Goal: Task Accomplishment & Management: Complete application form

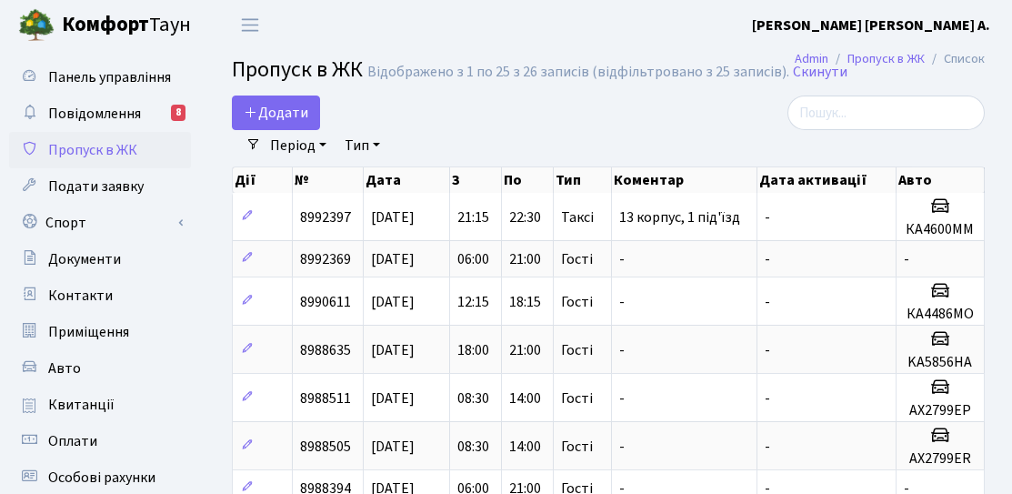
select select "25"
click at [288, 120] on span "Додати" at bounding box center [276, 113] width 65 height 20
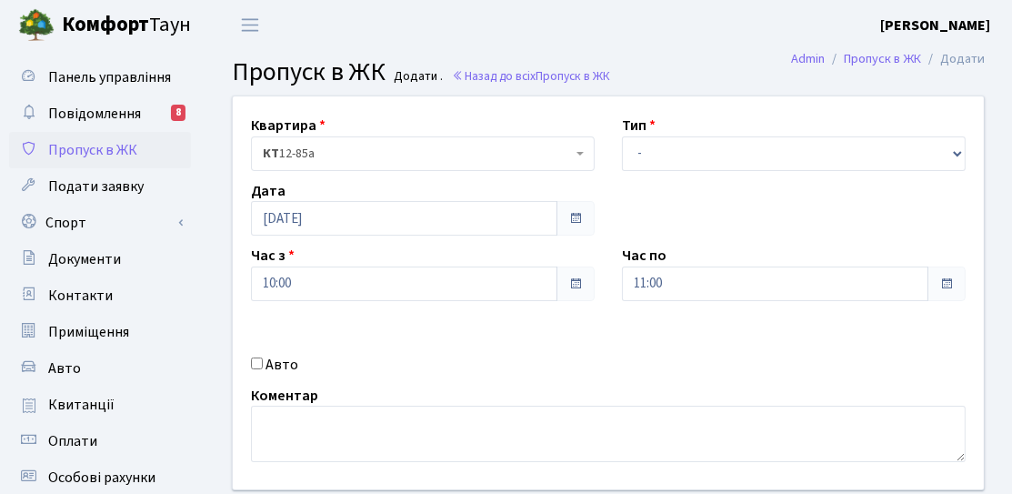
click at [271, 365] on label "Авто" at bounding box center [282, 364] width 33 height 22
click at [263, 365] on input "Авто" at bounding box center [257, 362] width 12 height 12
checkbox input "true"
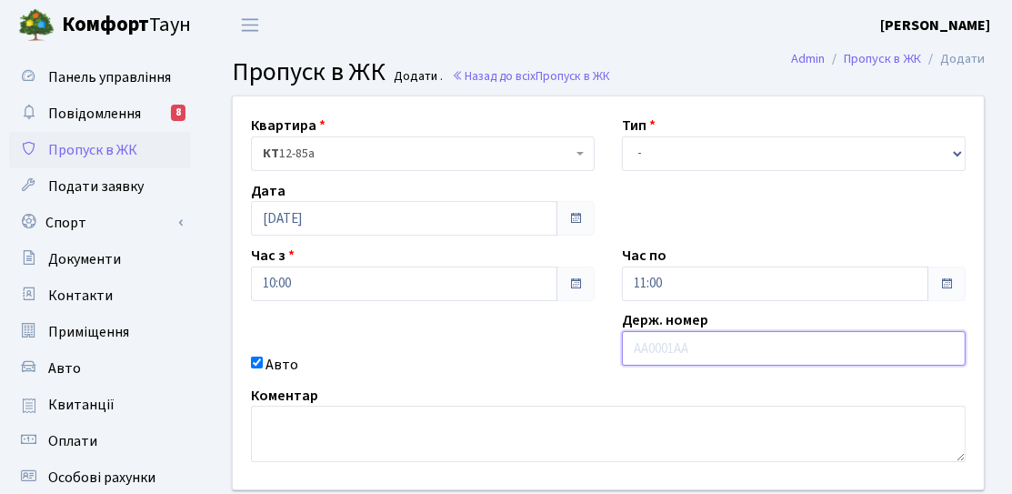
paste input "Добрий д"
type input "Добрий д"
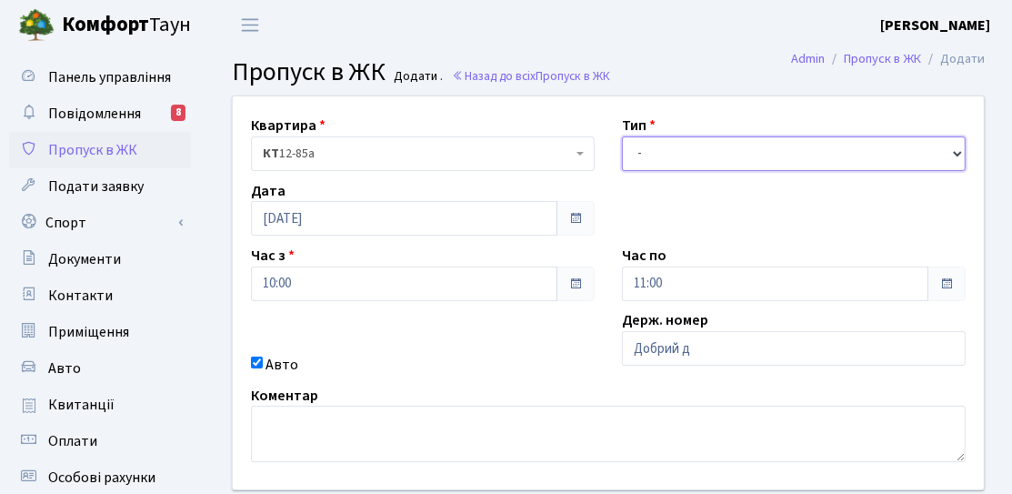
drag, startPoint x: 667, startPoint y: 145, endPoint x: 660, endPoint y: 167, distance: 23.0
click at [667, 145] on select "- Доставка Таксі Гості Сервіс" at bounding box center [794, 153] width 344 height 35
select select "3"
click at [622, 136] on select "- Доставка Таксі Гості Сервіс" at bounding box center [794, 153] width 344 height 35
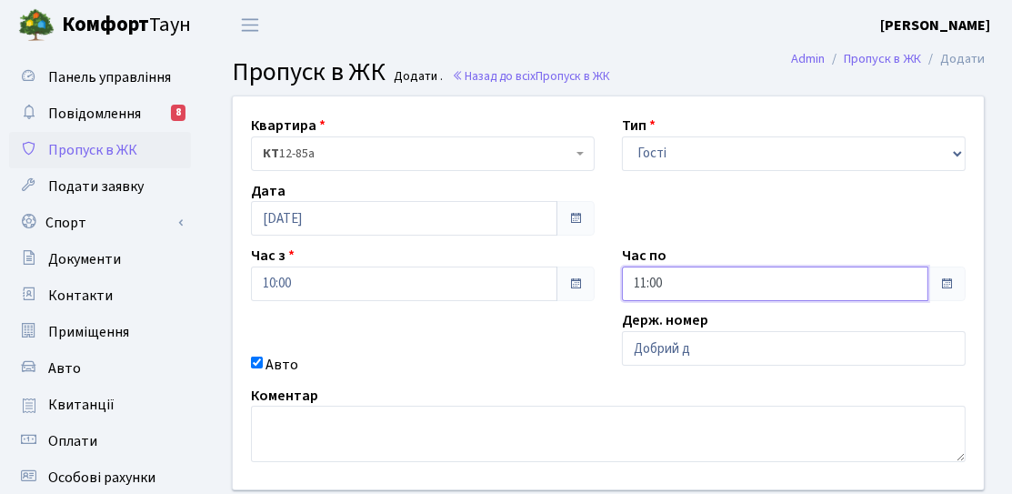
click at [656, 269] on input "11:00" at bounding box center [775, 283] width 306 height 35
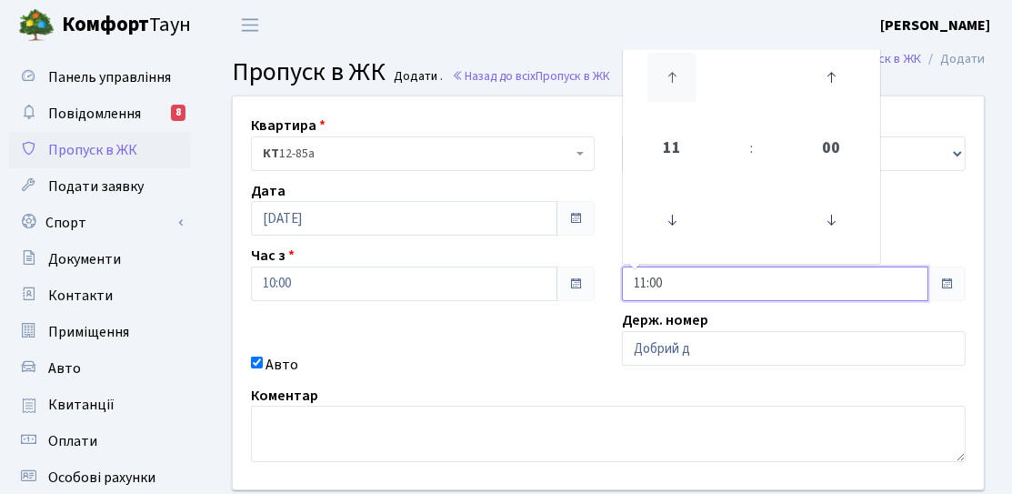
click at [680, 82] on icon at bounding box center [671, 77] width 49 height 49
type input "13:00"
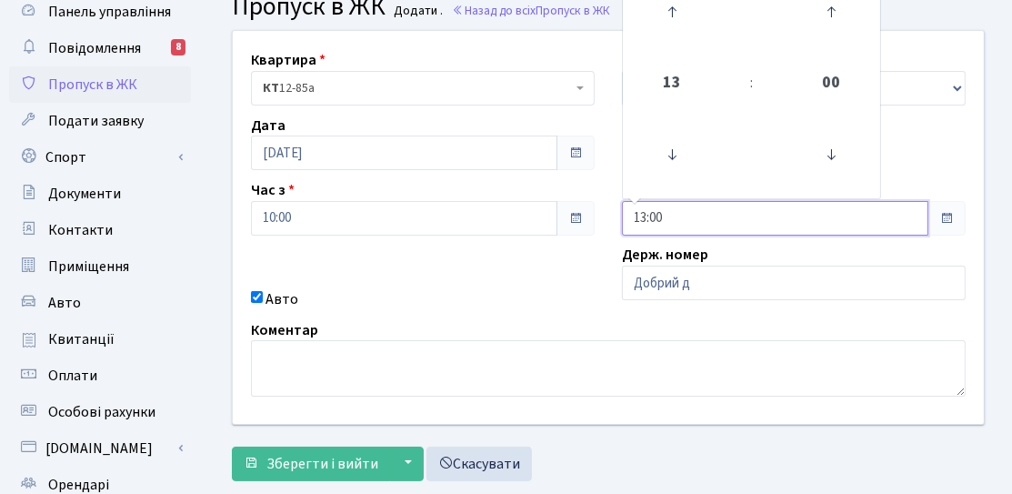
scroll to position [91, 0]
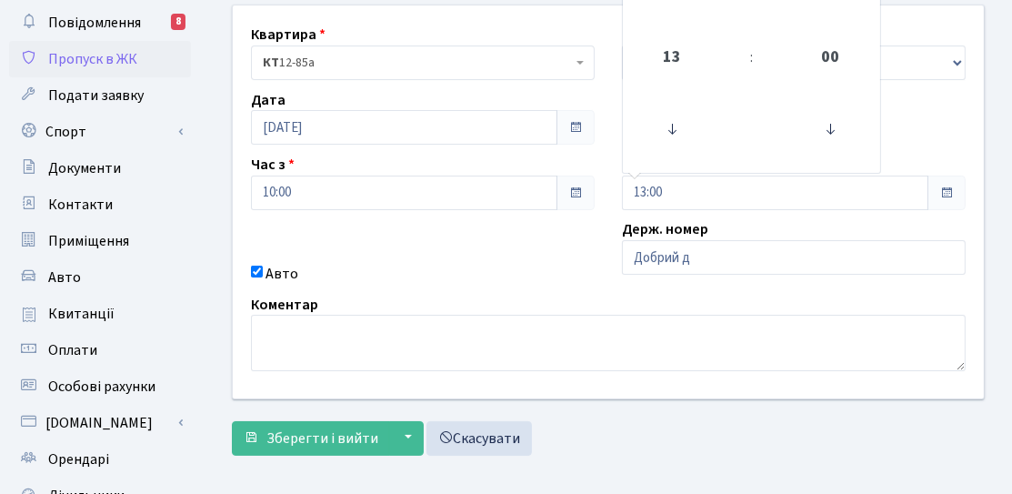
click at [306, 416] on form "Квартира <b>КТ</b>&nbsp;&nbsp;&nbsp;&nbsp;12-85а КТ 12-85а Тип - Доставка Таксі…" at bounding box center [608, 230] width 753 height 451
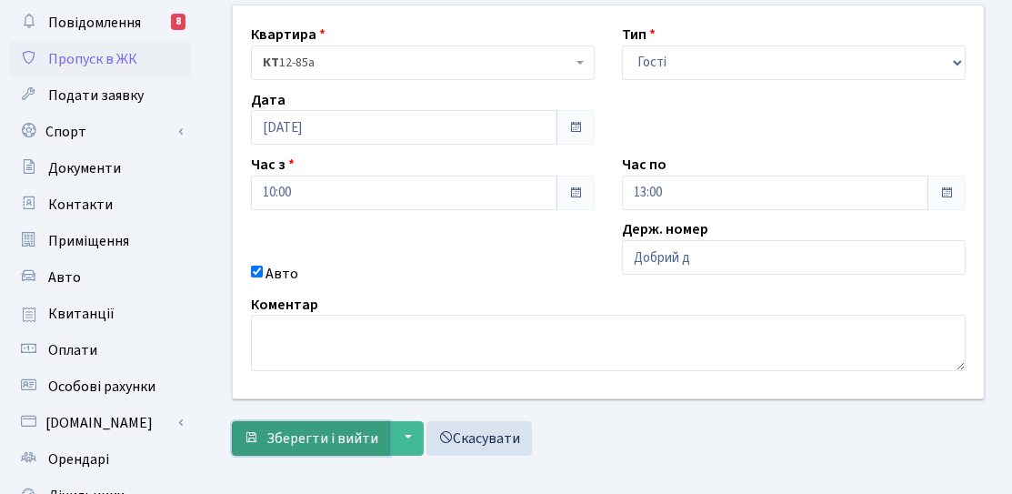
click at [308, 423] on button "Зберегти і вийти" at bounding box center [311, 438] width 158 height 35
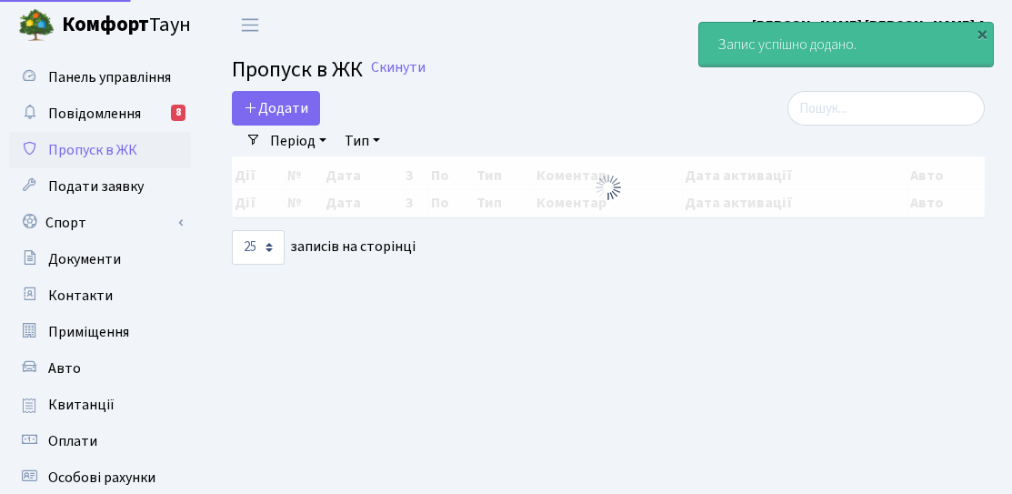
select select "25"
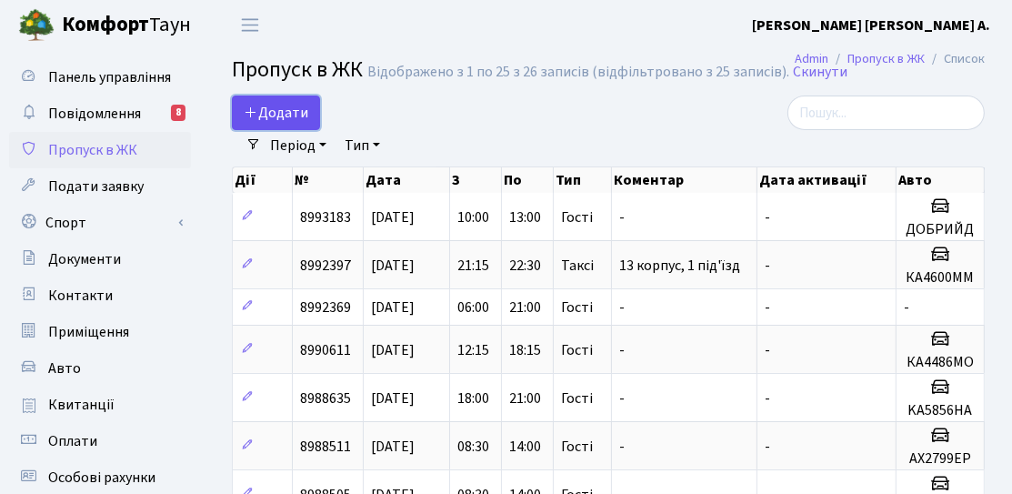
click at [295, 108] on span "Додати" at bounding box center [276, 113] width 65 height 20
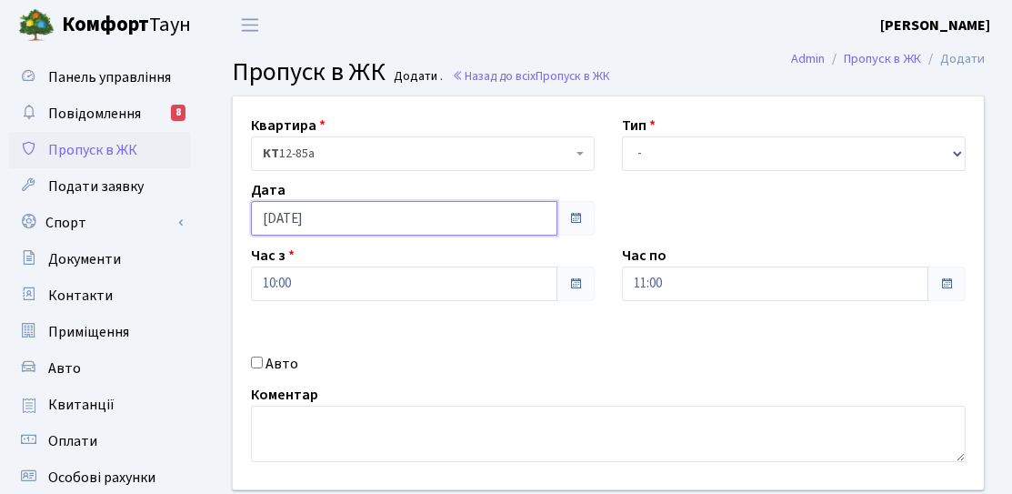
click at [334, 230] on input "[DATE]" at bounding box center [404, 218] width 306 height 35
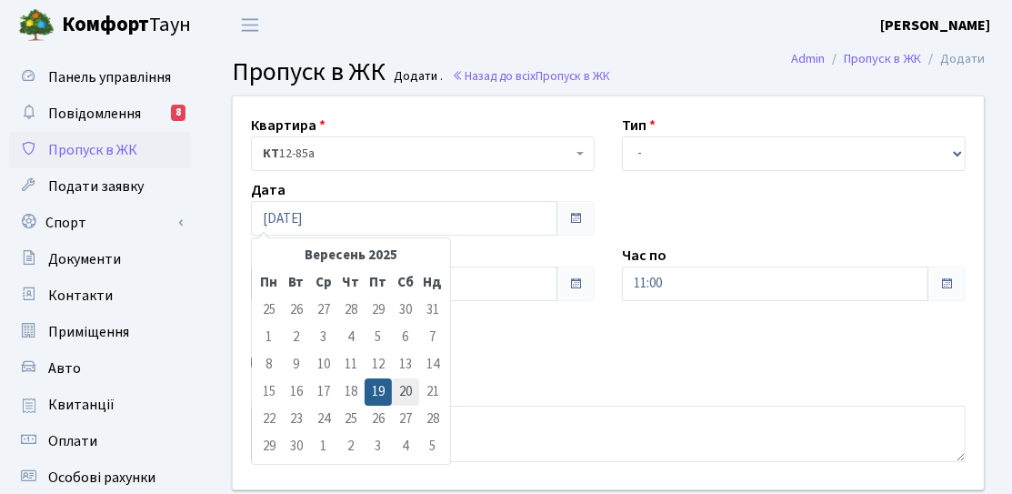
click at [402, 390] on td "20" at bounding box center [405, 391] width 27 height 27
type input "20.09.2025"
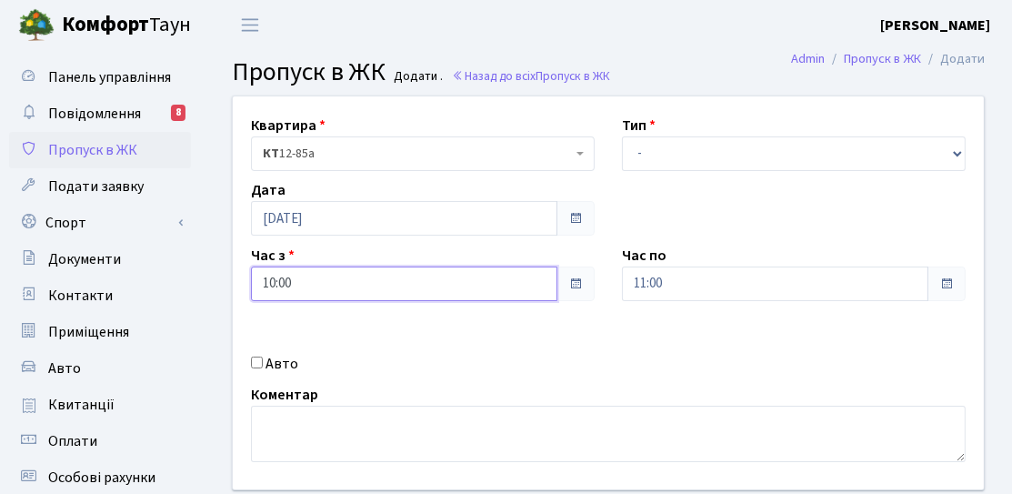
click at [396, 295] on input "10:00" at bounding box center [404, 283] width 306 height 35
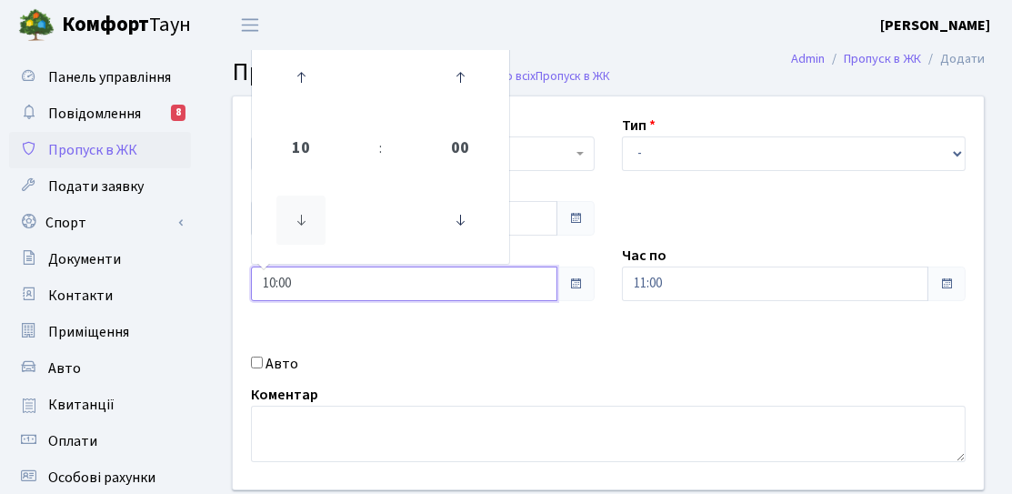
click at [310, 239] on icon at bounding box center [300, 220] width 49 height 49
type input "06:00"
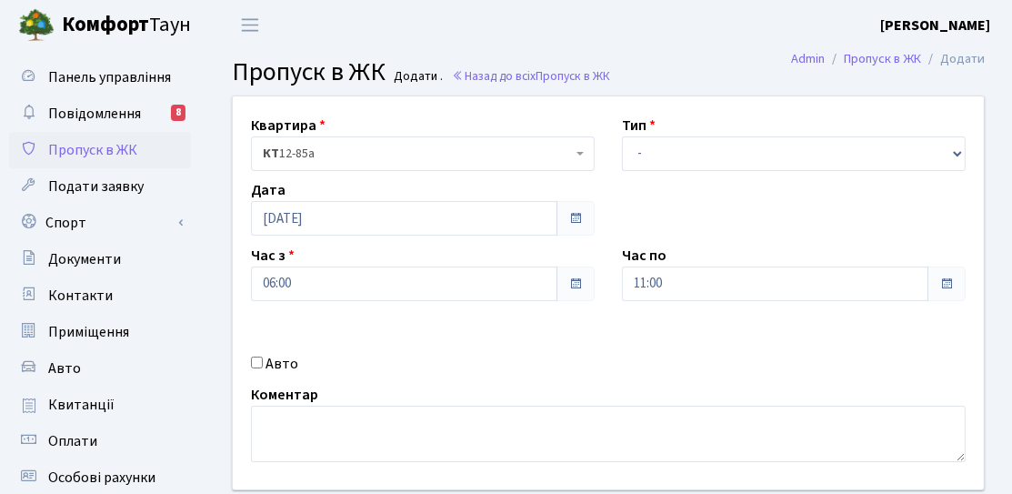
click at [620, 268] on div "Час по 11:00" at bounding box center [793, 273] width 371 height 56
click at [668, 280] on input "11:00" at bounding box center [775, 283] width 306 height 35
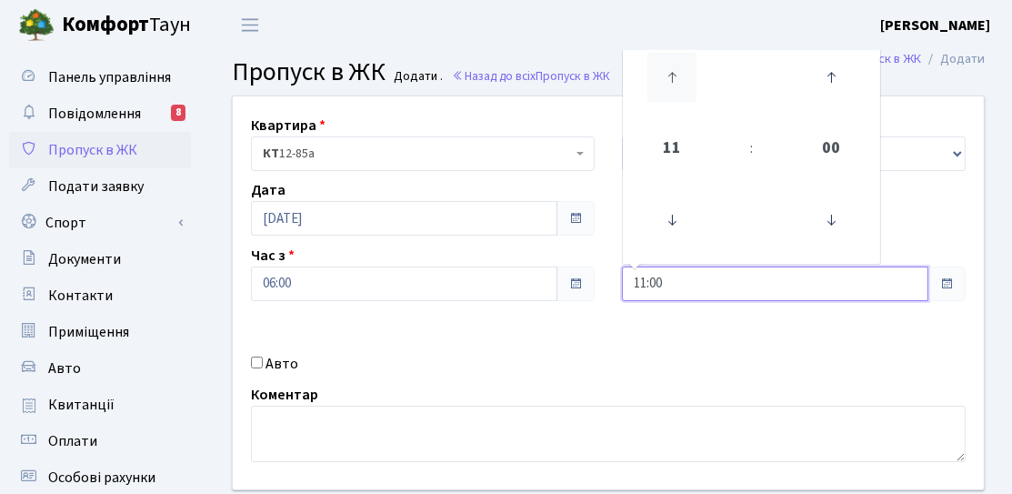
click at [651, 85] on icon at bounding box center [671, 77] width 49 height 49
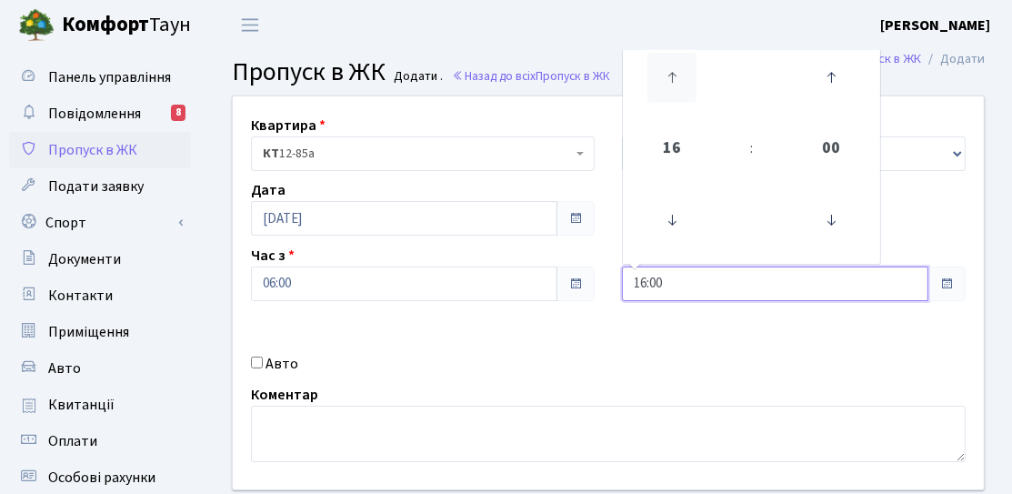
click at [651, 85] on icon at bounding box center [671, 77] width 49 height 49
click at [653, 85] on icon at bounding box center [671, 77] width 49 height 49
click at [656, 85] on icon at bounding box center [671, 77] width 49 height 49
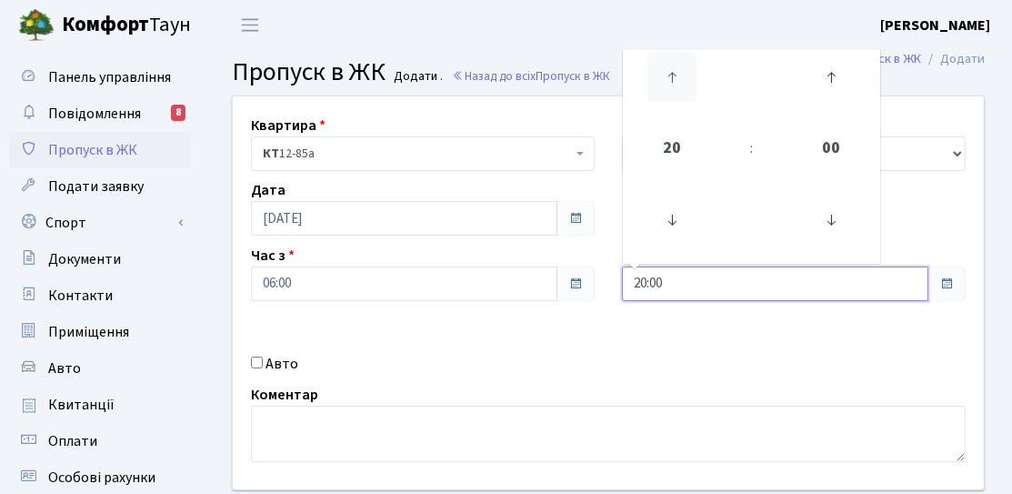
type input "21:00"
click at [577, 329] on div "Квартира <b>КТ</b>&nbsp;&nbsp;&nbsp;&nbsp;12-85а КТ 12-85а Тип - Доставка Таксі…" at bounding box center [608, 292] width 778 height 393
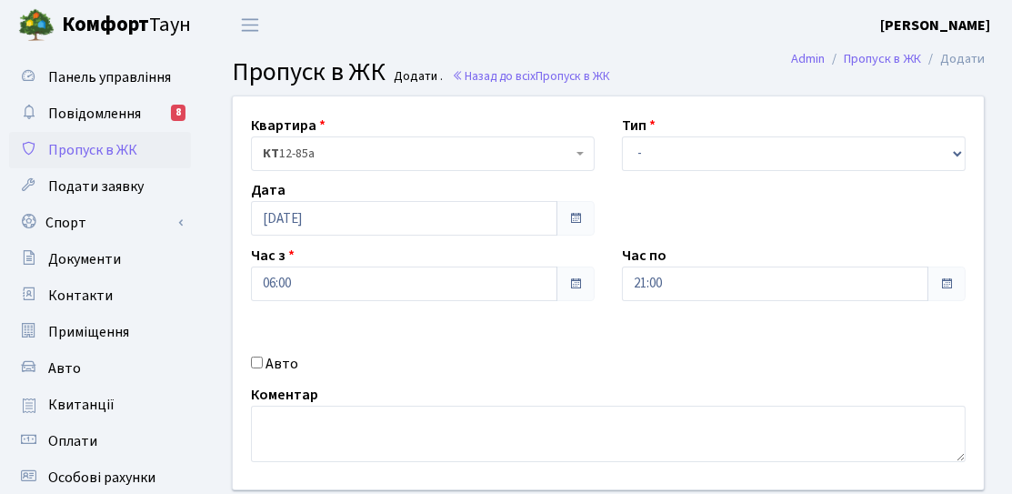
click at [688, 120] on div "Тип - Доставка Таксі Гості Сервіс" at bounding box center [793, 143] width 371 height 56
click at [668, 154] on select "- Доставка Таксі Гості Сервіс" at bounding box center [794, 153] width 344 height 35
select select "3"
click at [622, 136] on select "- Доставка Таксі Гості Сервіс" at bounding box center [794, 153] width 344 height 35
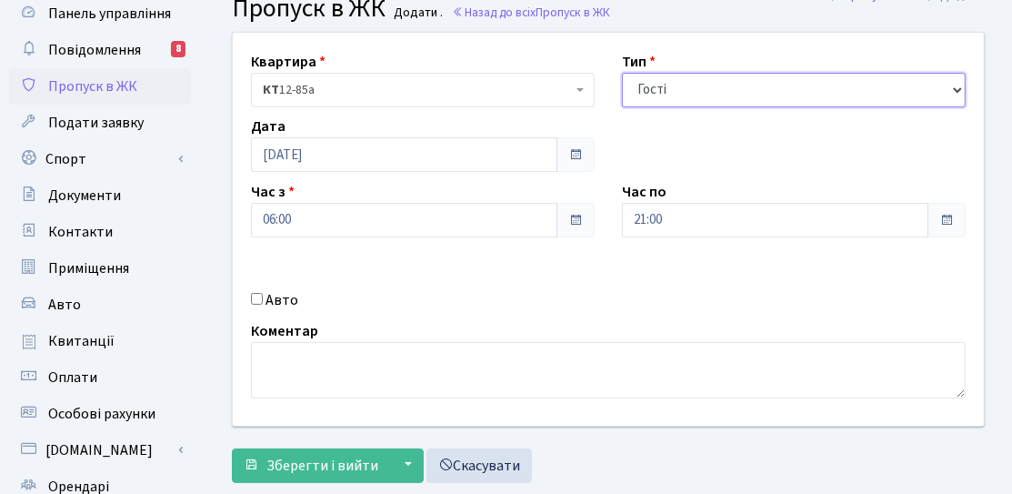
scroll to position [91, 0]
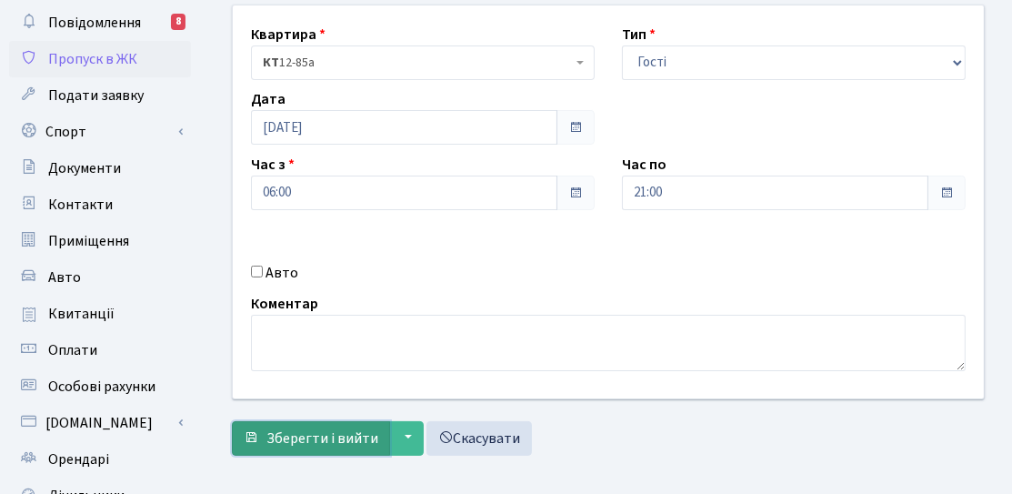
click at [346, 434] on span "Зберегти і вийти" at bounding box center [322, 438] width 112 height 20
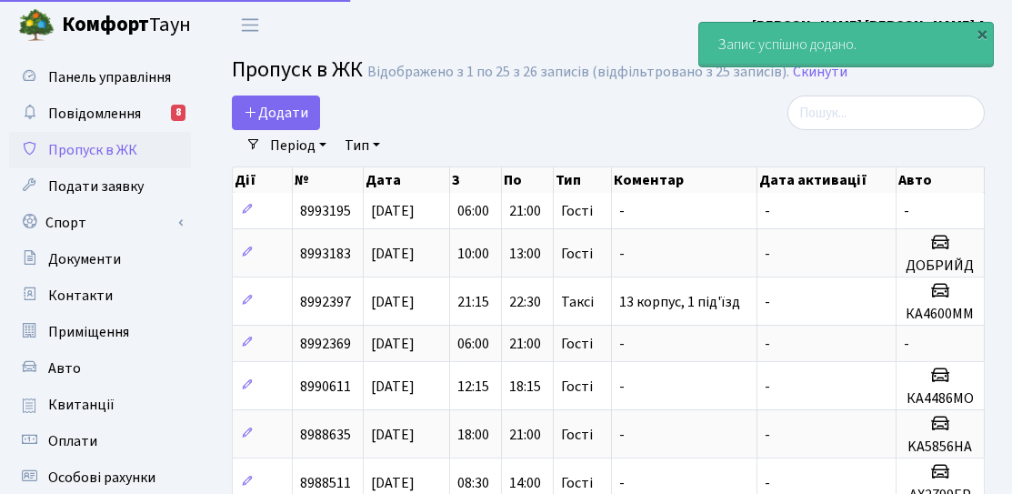
select select "25"
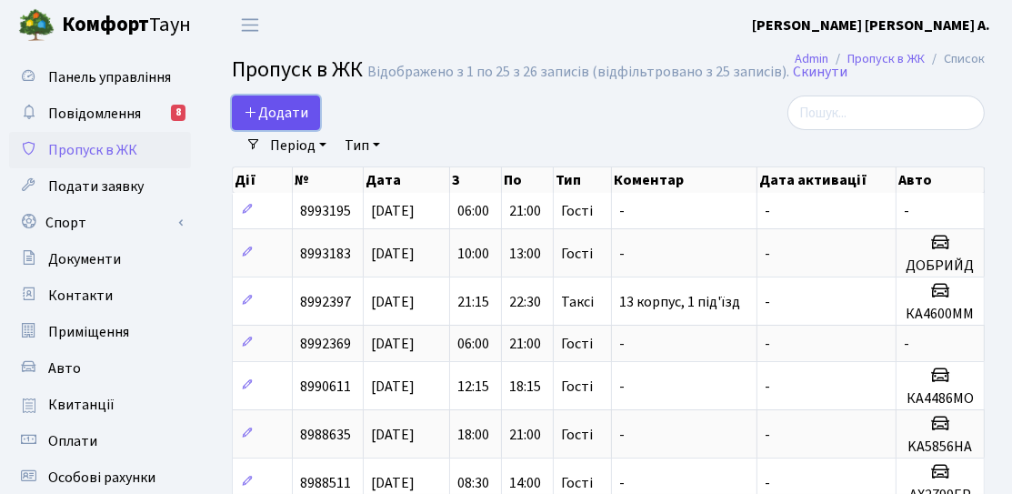
click at [303, 112] on span "Додати" at bounding box center [276, 113] width 65 height 20
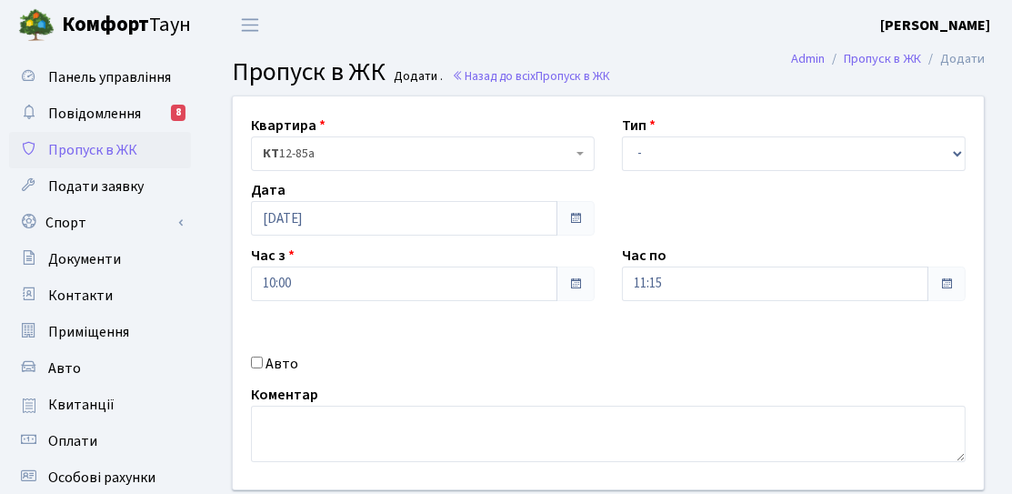
click at [263, 368] on div "Авто" at bounding box center [422, 364] width 371 height 22
click at [281, 368] on label "Авто" at bounding box center [282, 364] width 33 height 22
click at [263, 368] on input "Авто" at bounding box center [257, 362] width 12 height 12
click at [256, 362] on input "Авто" at bounding box center [257, 362] width 12 height 12
click at [671, 140] on select "- Доставка Таксі Гості Сервіс" at bounding box center [794, 153] width 344 height 35
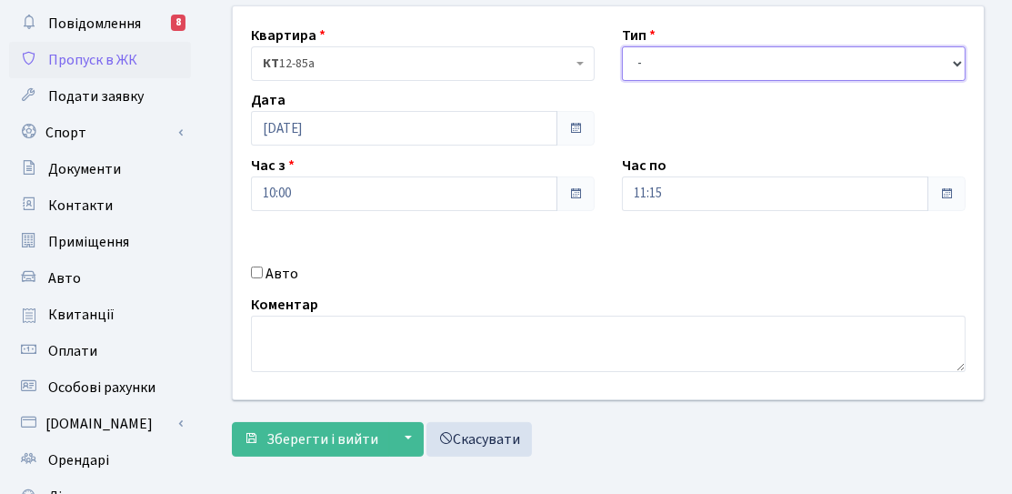
scroll to position [91, 0]
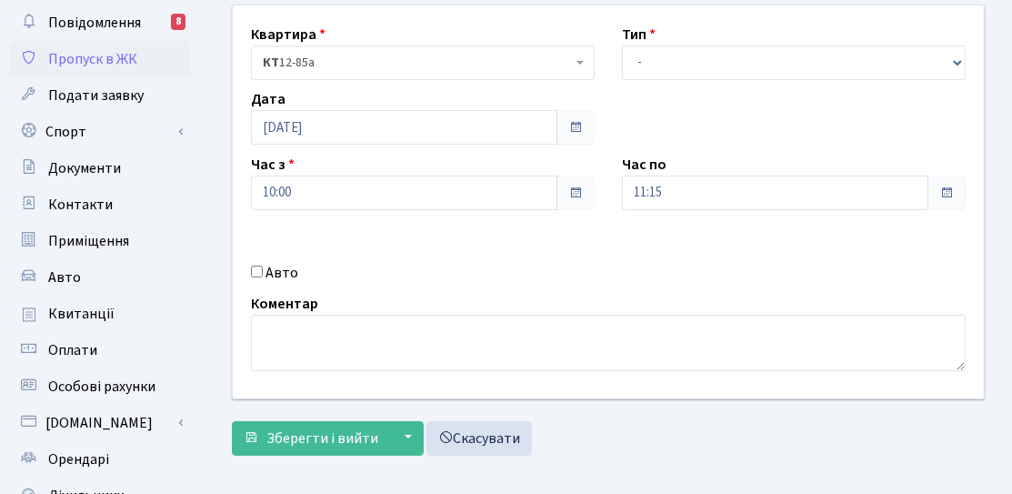
click at [285, 274] on label "Авто" at bounding box center [282, 273] width 33 height 22
click at [263, 274] on input "Авто" at bounding box center [257, 272] width 12 height 12
checkbox input "true"
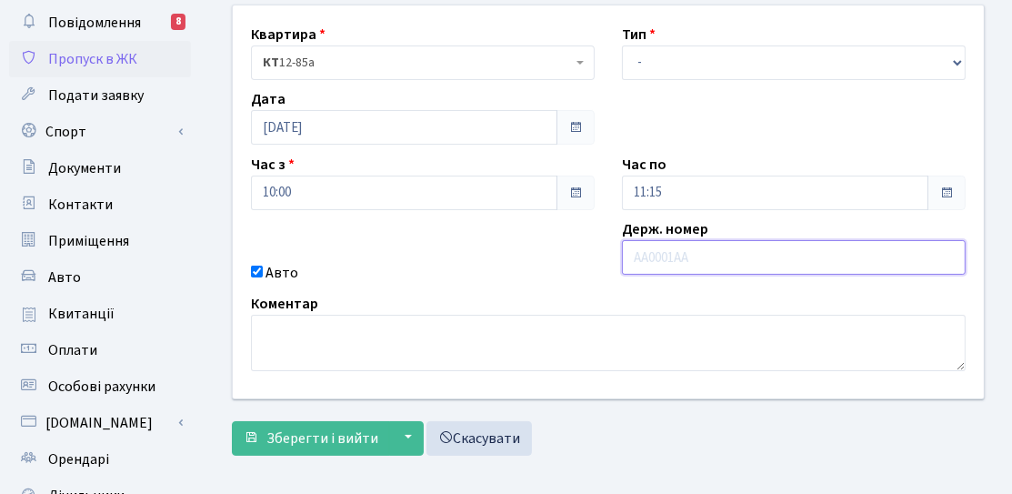
click at [657, 259] on input "text" at bounding box center [794, 257] width 344 height 35
paste input "https://"
type input "https://"
drag, startPoint x: 702, startPoint y: 246, endPoint x: 617, endPoint y: 272, distance: 89.2
click at [617, 272] on div "Держ. номер https://" at bounding box center [793, 250] width 371 height 65
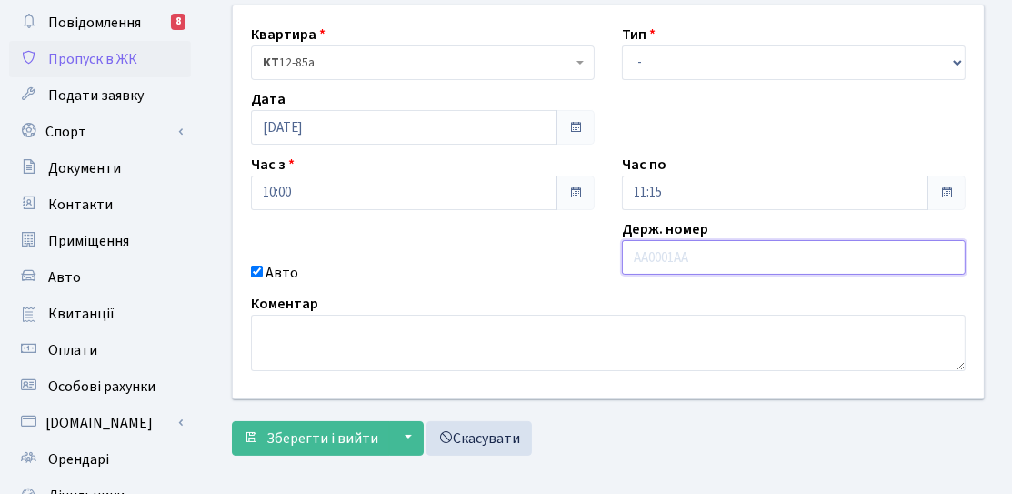
paste input "КА9049ІВ"
type input "КА9049ІВ"
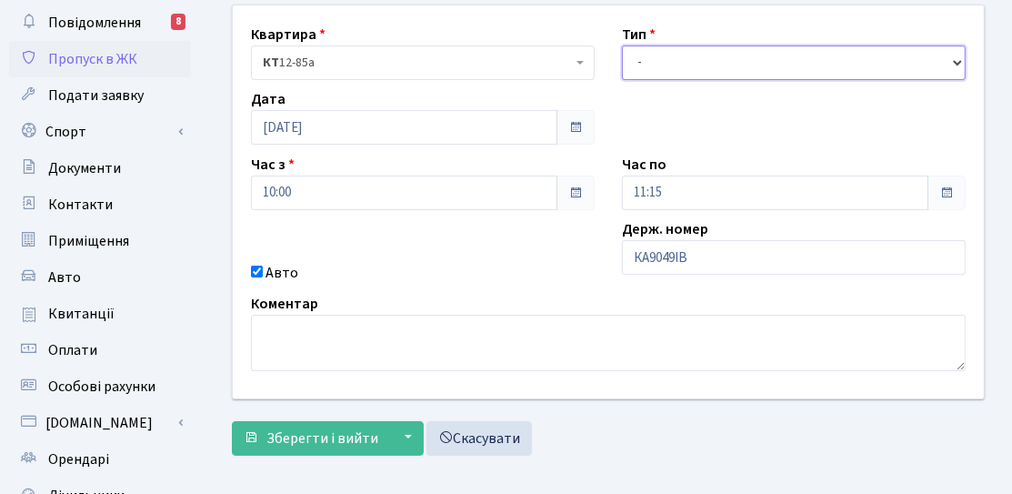
click at [670, 60] on select "- Доставка Таксі Гості Сервіс" at bounding box center [794, 62] width 344 height 35
click at [622, 45] on select "- Доставка Таксі Гості Сервіс" at bounding box center [794, 62] width 344 height 35
click at [661, 63] on select "- Доставка Таксі Гості Сервіс" at bounding box center [794, 62] width 344 height 35
select select "3"
click at [622, 45] on select "- Доставка Таксі Гості Сервіс" at bounding box center [794, 62] width 344 height 35
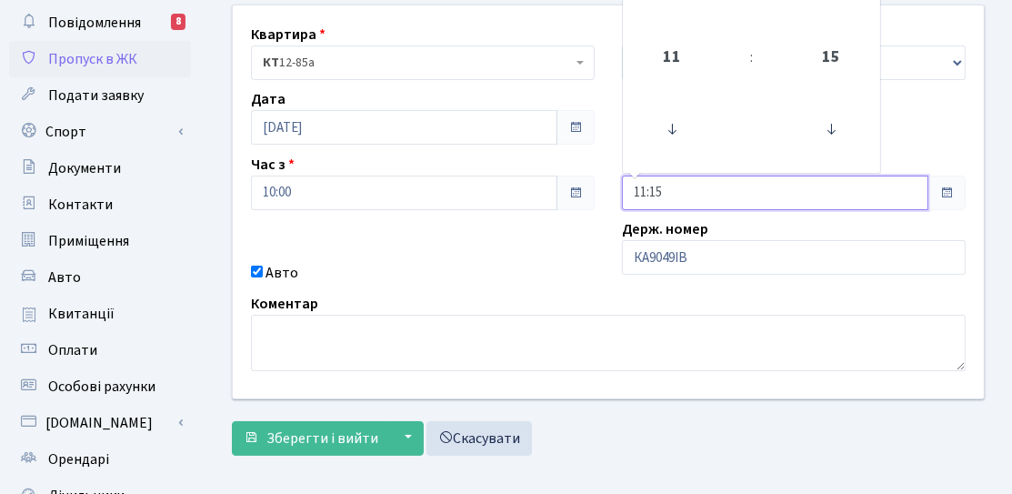
click at [663, 192] on input "11:15" at bounding box center [775, 193] width 306 height 35
click at [653, 38] on span "11" at bounding box center [671, 57] width 49 height 49
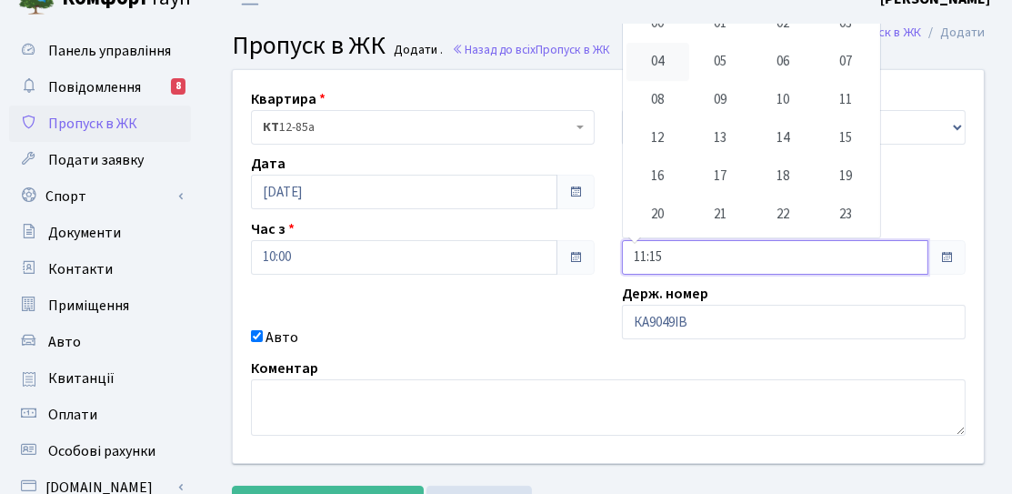
scroll to position [0, 0]
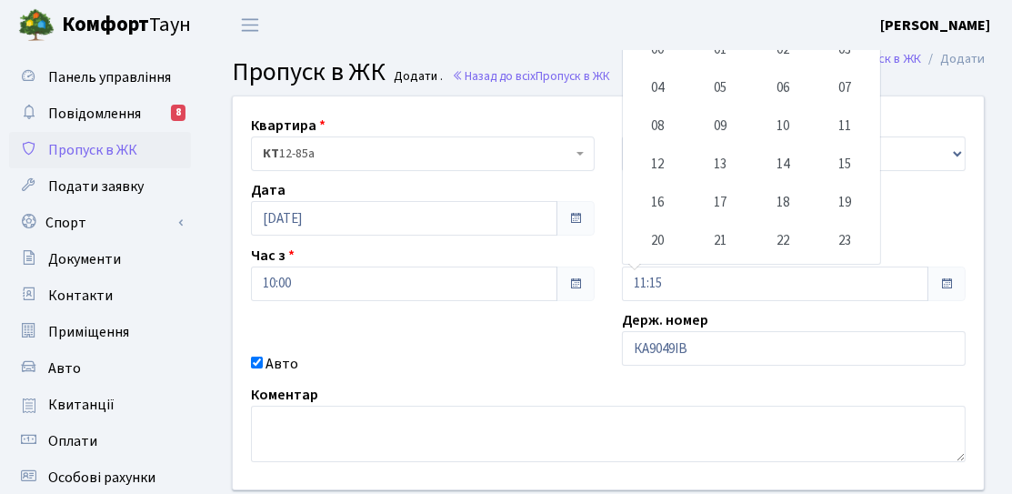
click at [538, 357] on div "Авто" at bounding box center [422, 364] width 371 height 22
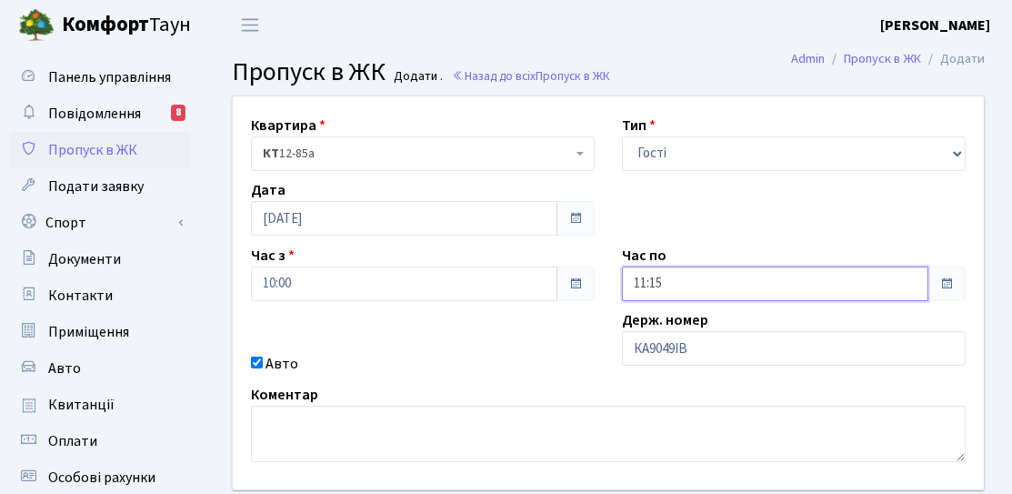
click at [659, 297] on input "11:15" at bounding box center [775, 283] width 306 height 35
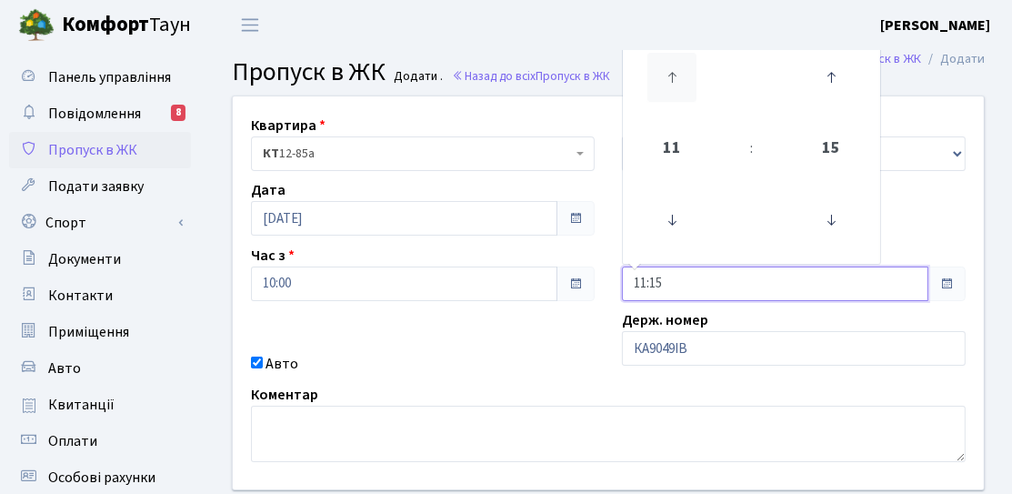
click at [682, 94] on icon at bounding box center [671, 77] width 49 height 49
type input "12:15"
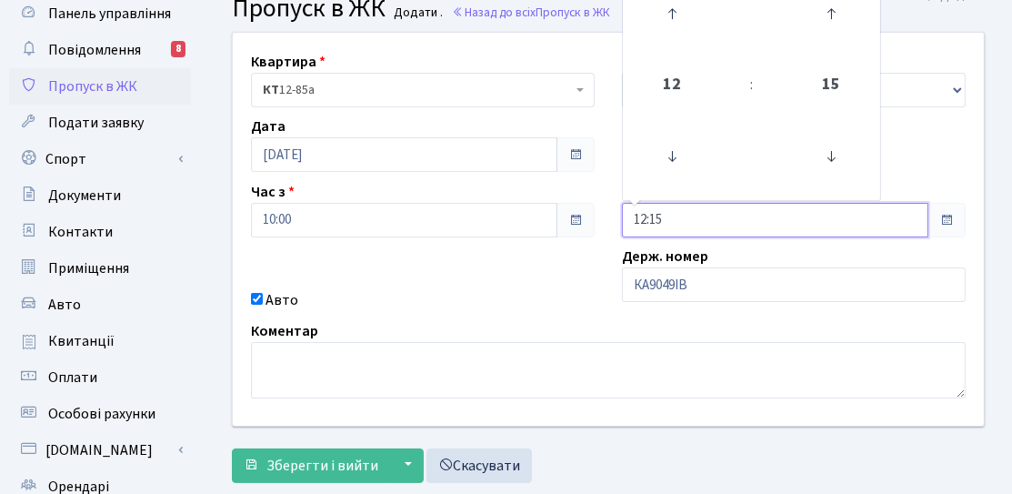
scroll to position [91, 0]
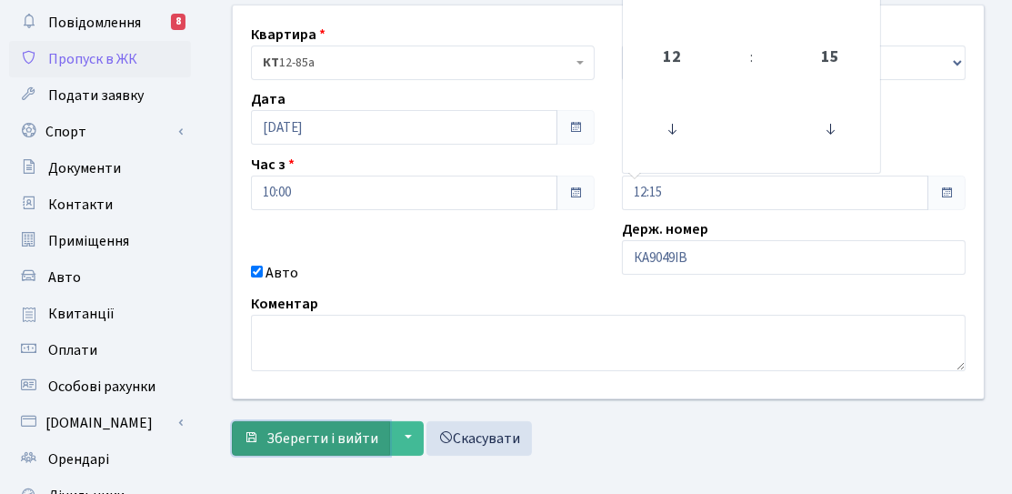
click at [293, 444] on span "Зберегти і вийти" at bounding box center [322, 438] width 112 height 20
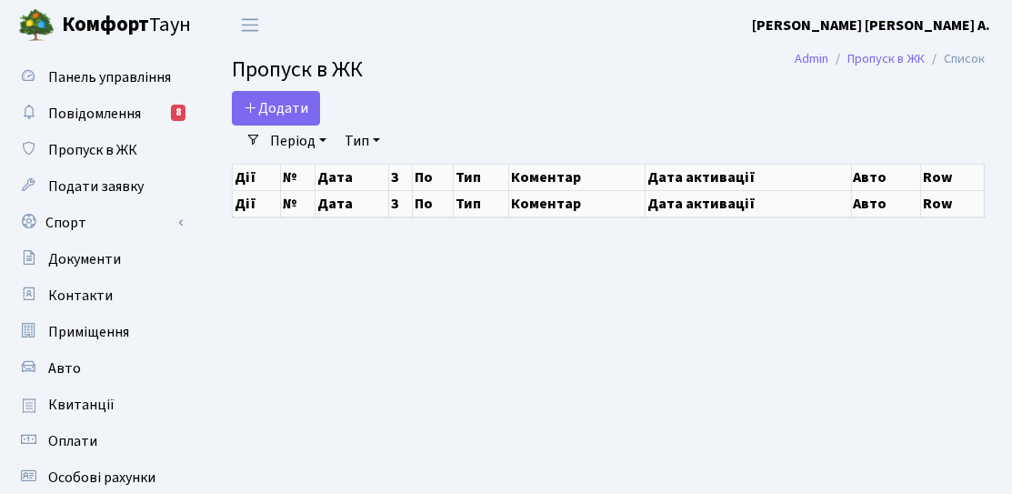
select select "25"
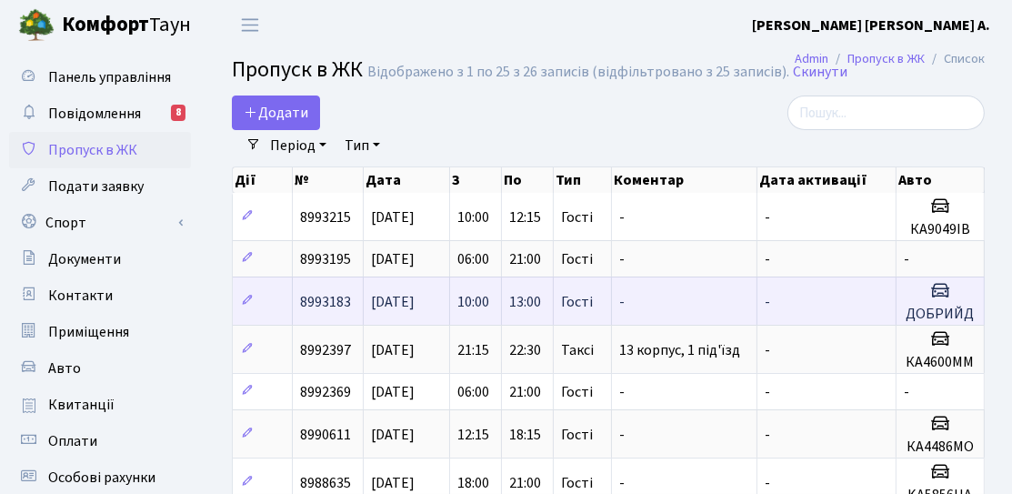
click at [935, 310] on h5 "ДОБРИЙД" at bounding box center [940, 314] width 73 height 17
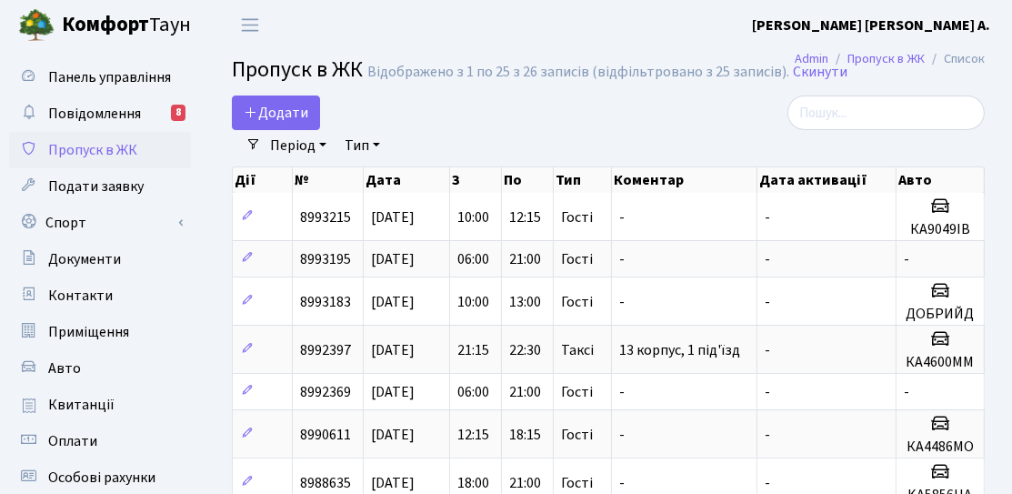
drag, startPoint x: 568, startPoint y: 298, endPoint x: 995, endPoint y: 306, distance: 426.6
click at [963, 311] on h5 "ДОБРИЙД" at bounding box center [940, 314] width 73 height 17
